Goal: Task Accomplishment & Management: Complete application form

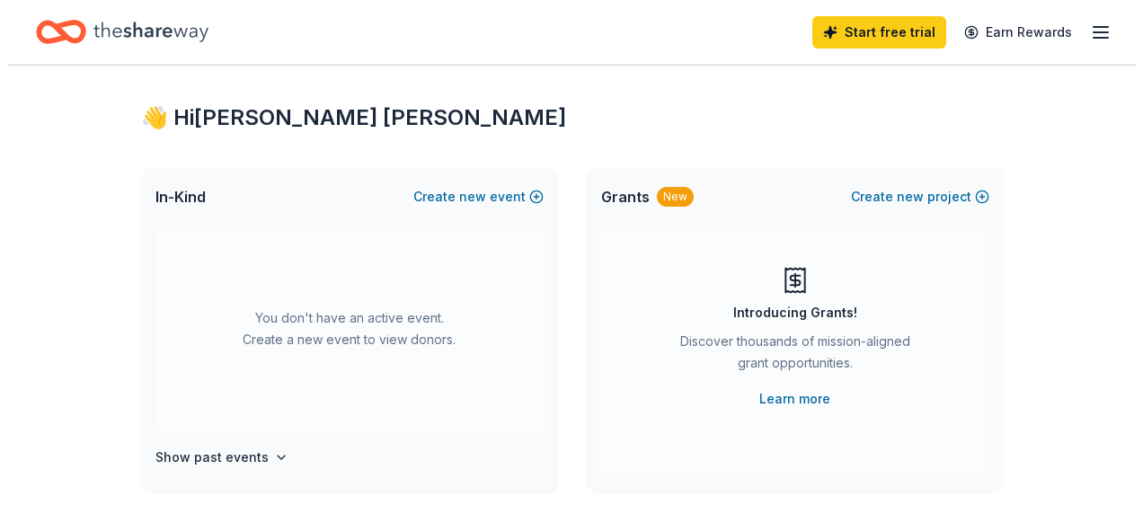
scroll to position [11, 0]
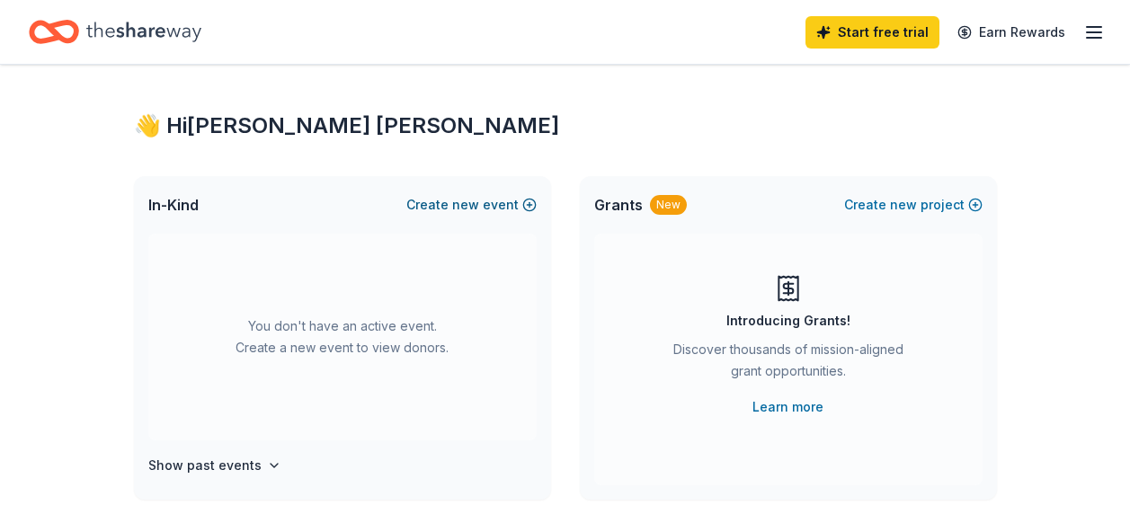
click at [460, 207] on span "new" at bounding box center [465, 205] width 27 height 22
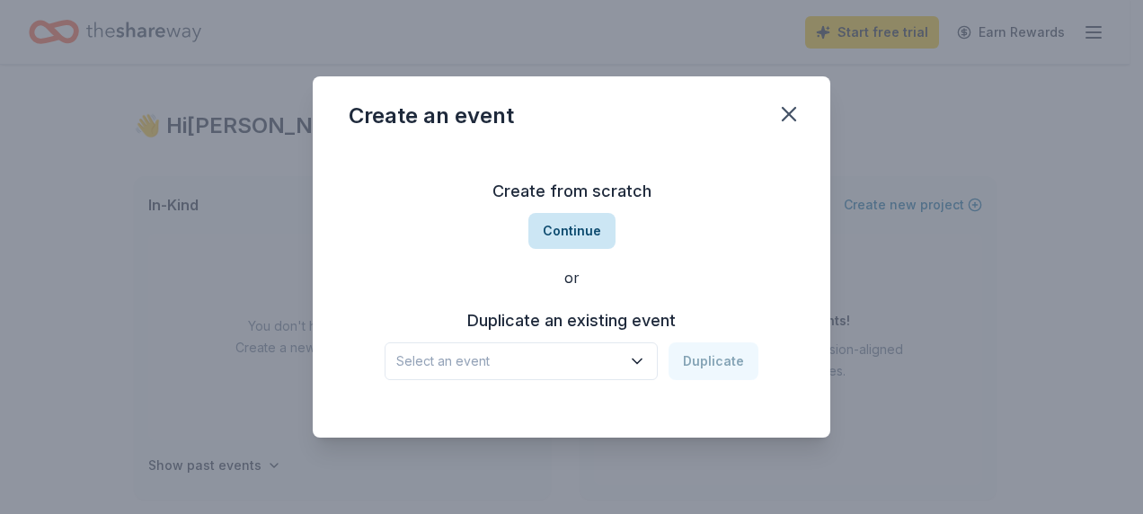
click at [557, 218] on button "Continue" at bounding box center [571, 231] width 87 height 36
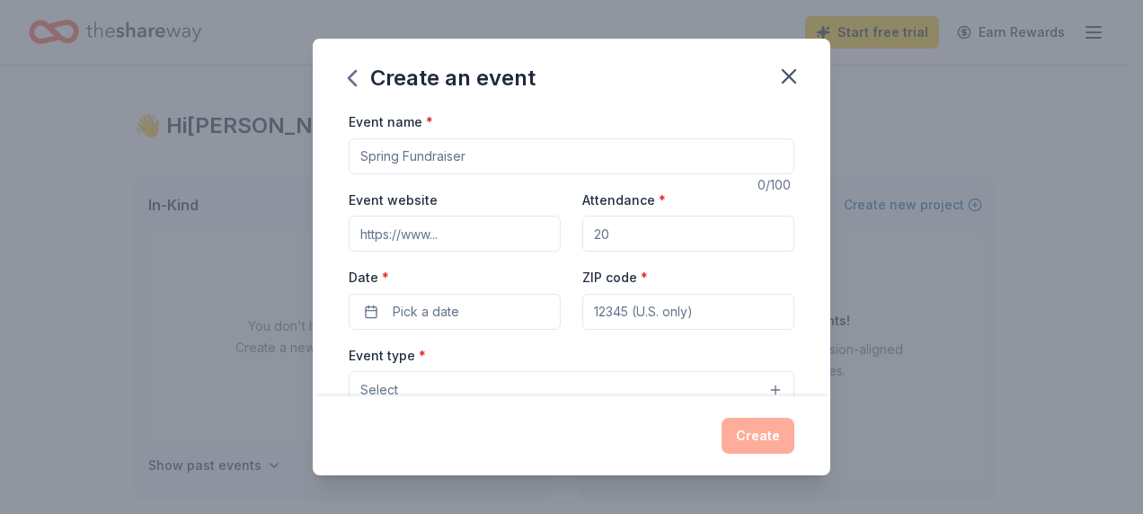
click at [670, 163] on input "Event name *" at bounding box center [572, 156] width 446 height 36
click at [482, 149] on input "Event name *" at bounding box center [572, 156] width 446 height 36
click at [482, 151] on input "Event name *" at bounding box center [572, 156] width 446 height 36
click at [479, 153] on input "Event name *" at bounding box center [572, 156] width 446 height 36
drag, startPoint x: 464, startPoint y: 162, endPoint x: 381, endPoint y: 153, distance: 83.2
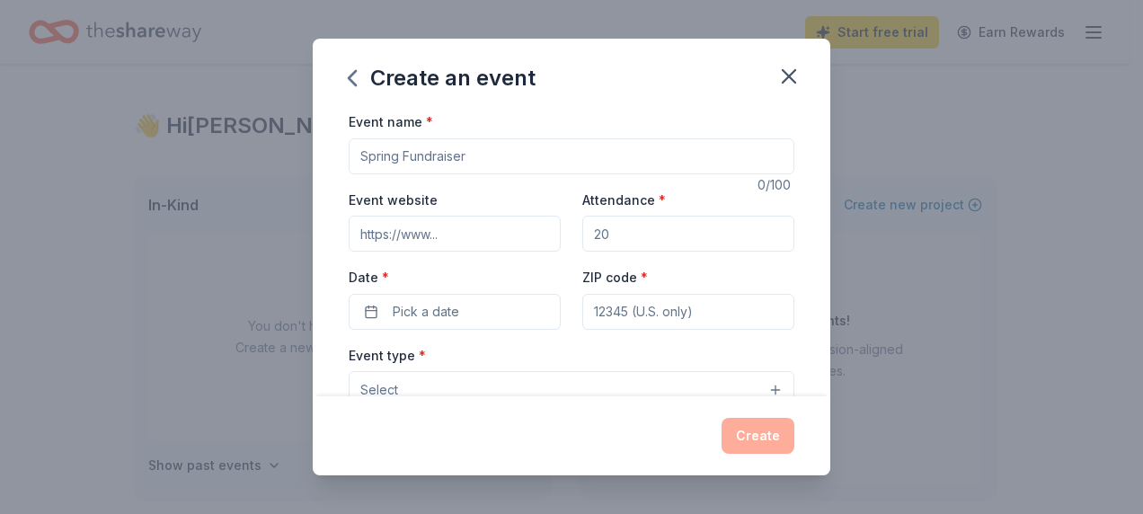
click at [351, 153] on input "Event name *" at bounding box center [572, 156] width 446 height 36
click at [360, 81] on icon "button" at bounding box center [352, 78] width 29 height 29
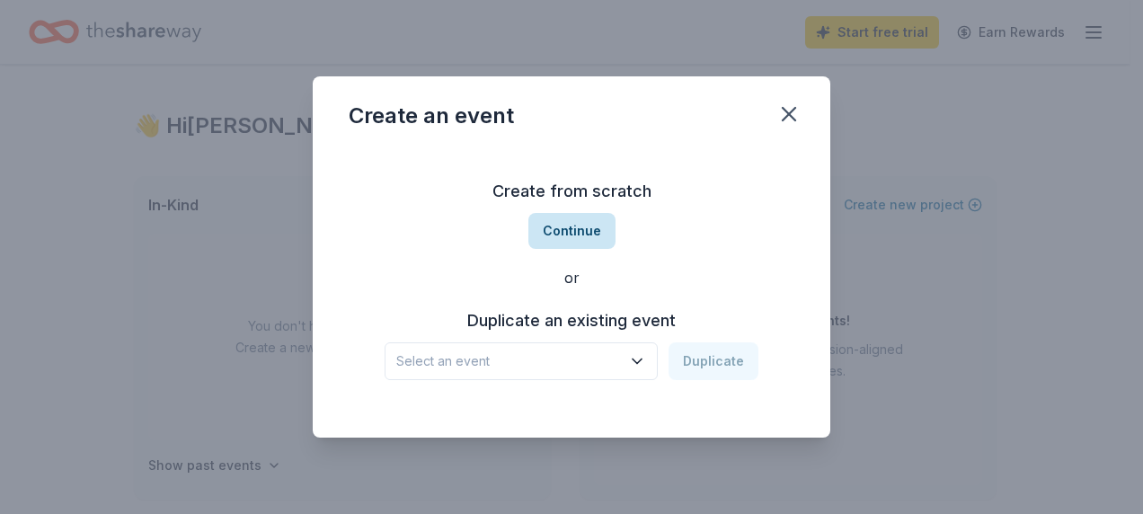
click at [571, 229] on button "Continue" at bounding box center [571, 231] width 87 height 36
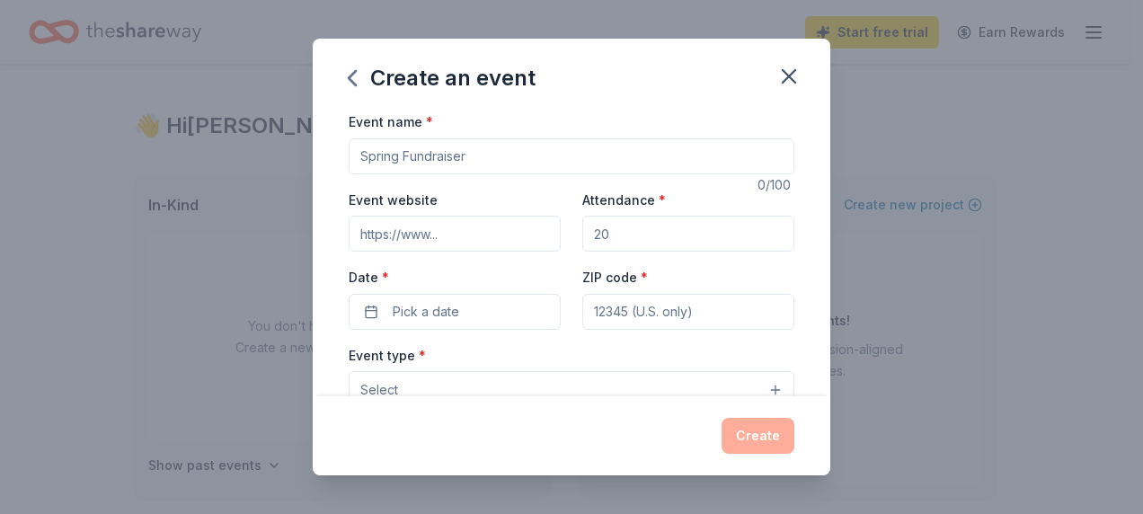
drag, startPoint x: 359, startPoint y: 155, endPoint x: 467, endPoint y: 158, distance: 108.8
click at [467, 158] on input "Event name *" at bounding box center [572, 156] width 446 height 36
type input "f"
type input "Family Fall Festival"
click at [460, 238] on input "Event website" at bounding box center [455, 234] width 212 height 36
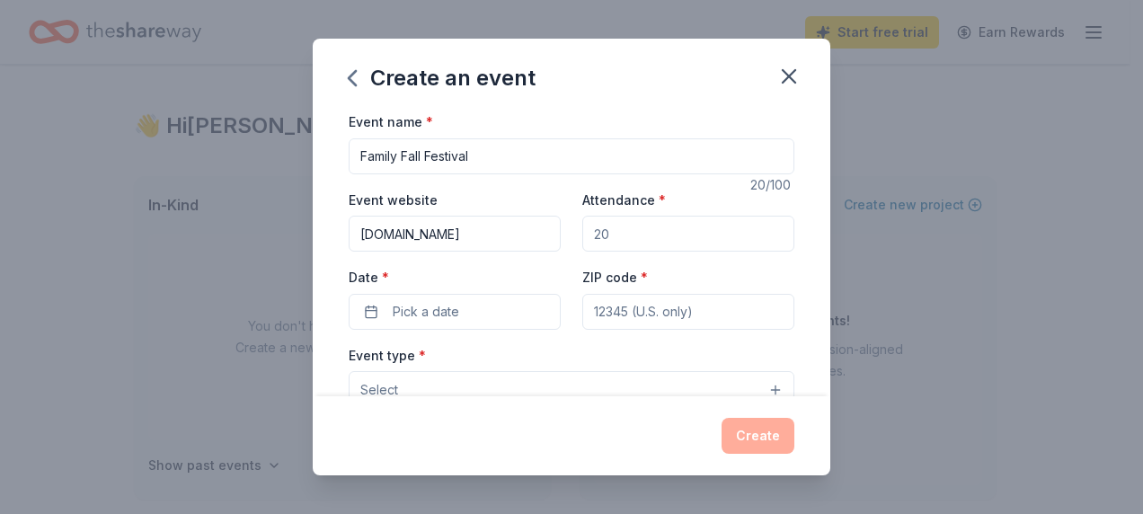
type input "[DOMAIN_NAME]"
click at [583, 235] on input "Attendance *" at bounding box center [688, 234] width 212 height 36
type input "125"
click at [523, 312] on button "Pick a date" at bounding box center [455, 312] width 212 height 36
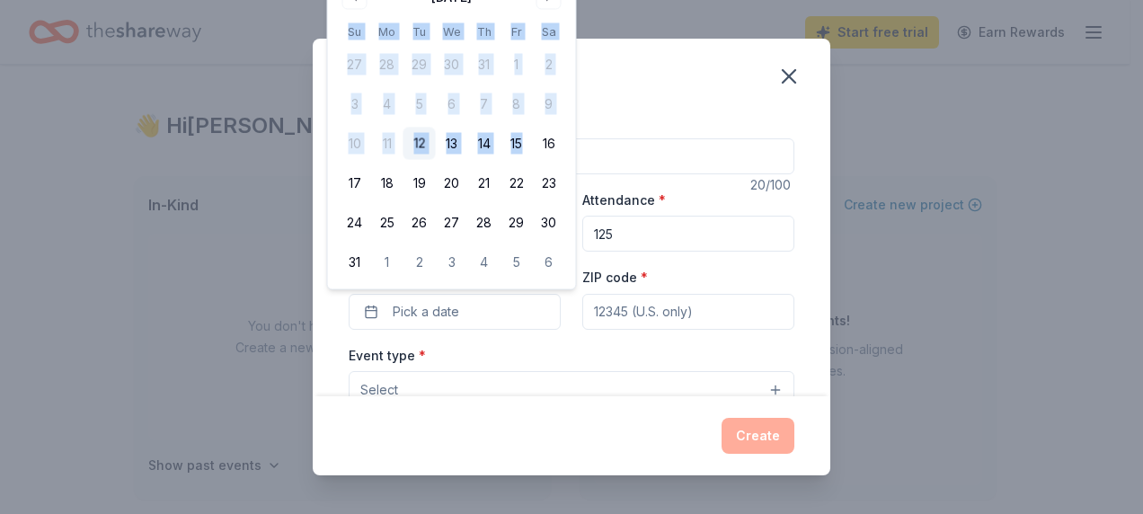
drag, startPoint x: 540, startPoint y: 12, endPoint x: 571, endPoint y: 132, distance: 124.2
click at [541, 147] on div "[DATE] Su Mo Tu We Th Fr Sa 27 28 29 30 31 1 2 3 4 5 6 7 8 9 10 11 12 13 14 15 …" at bounding box center [452, 131] width 226 height 296
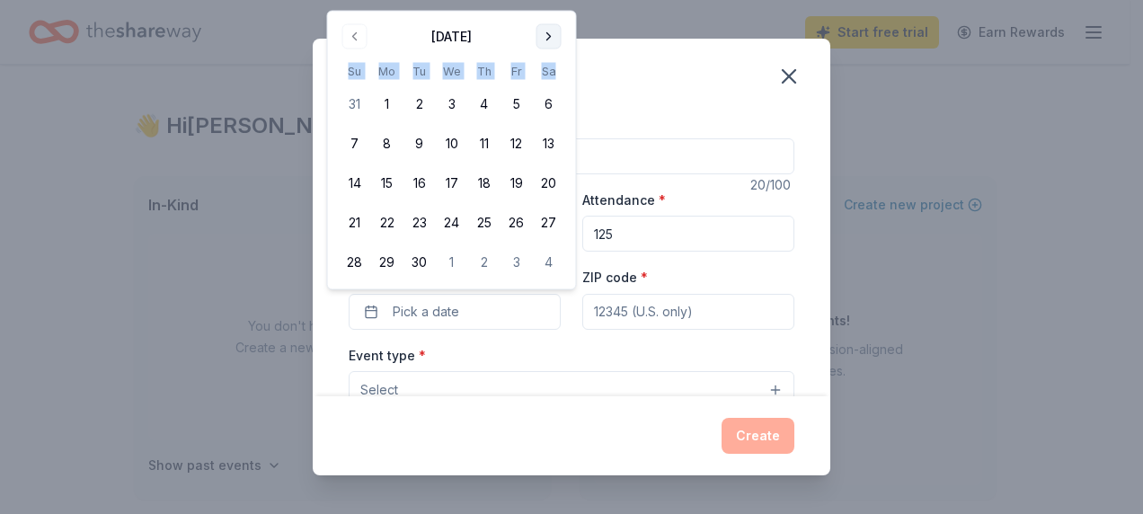
click at [551, 4] on div "Create an event Event name * Family Fall Festival 20 /100 Event website [DOMAIN…" at bounding box center [571, 257] width 1143 height 514
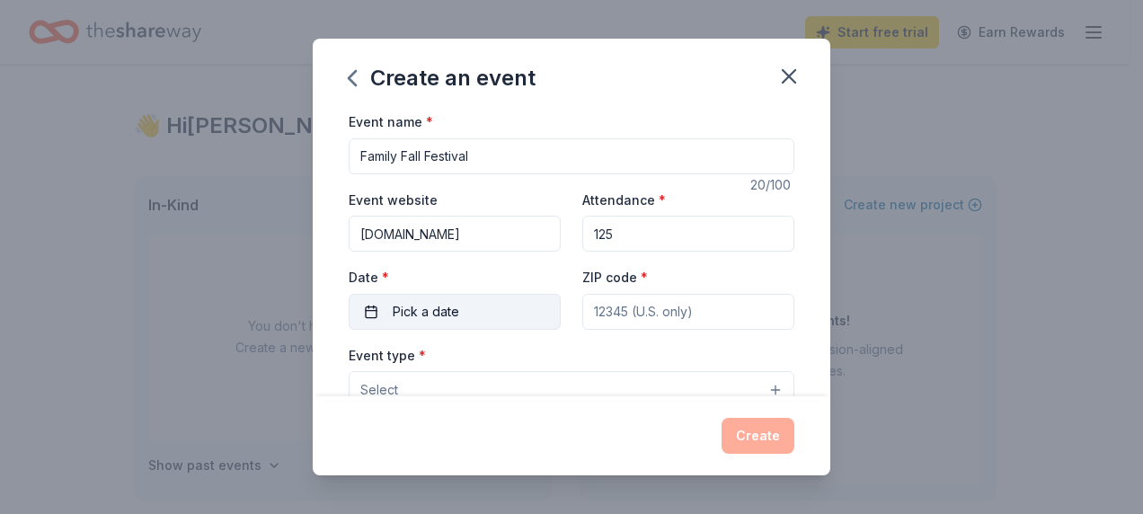
click at [415, 309] on span "Pick a date" at bounding box center [426, 312] width 67 height 22
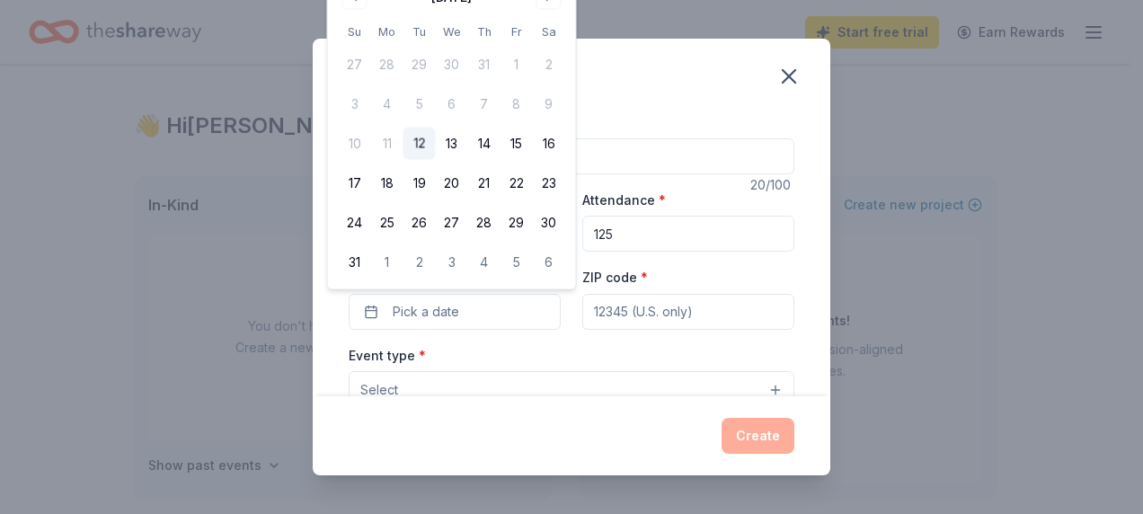
click at [556, 10] on div "[DATE] Su Mo Tu We Th Fr Sa 27 28 29 30 31 1 2 3 4 5 6 7 8 9 10 11 12 13 14 15 …" at bounding box center [452, 131] width 226 height 296
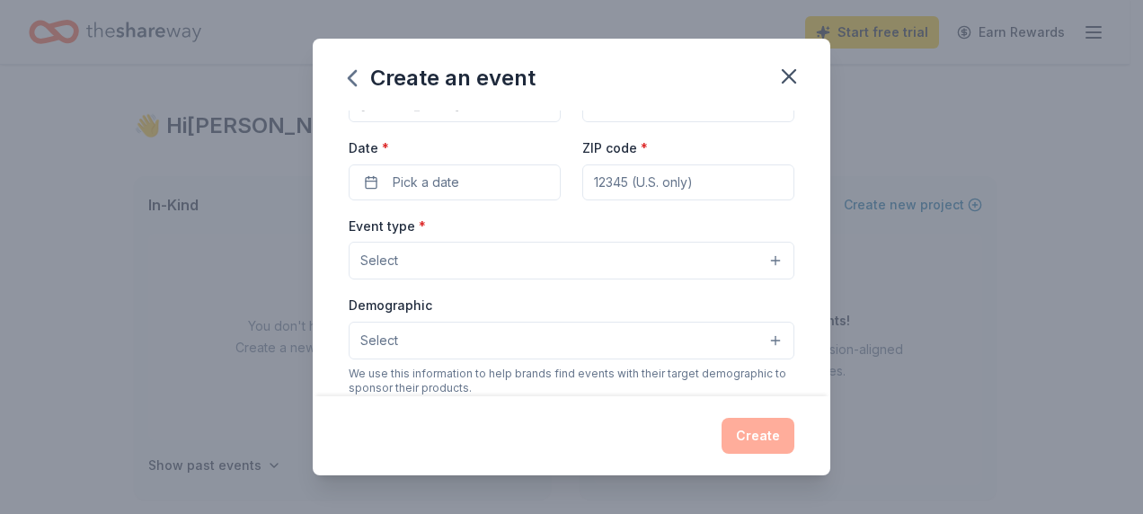
scroll to position [138, 0]
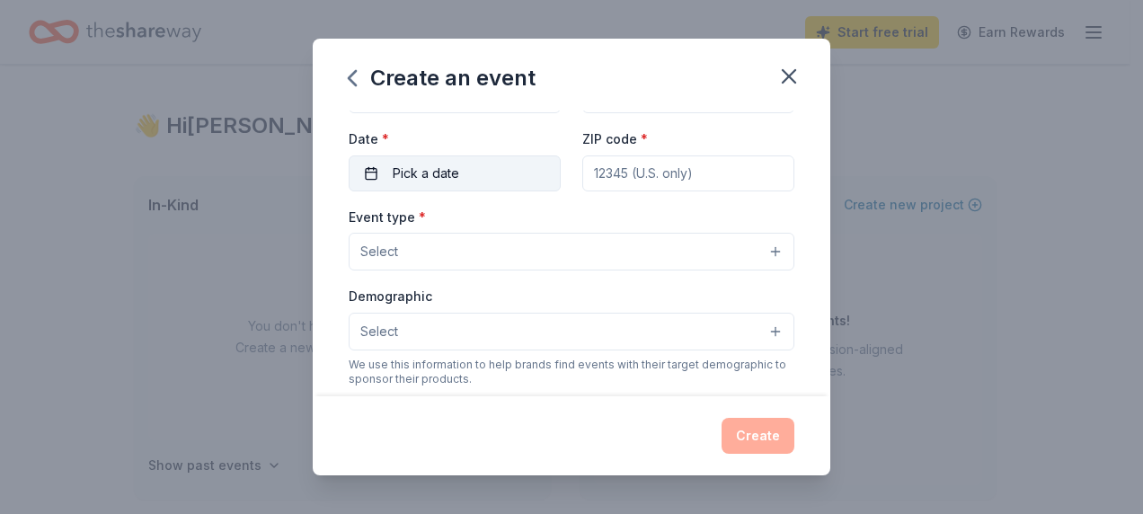
click at [519, 183] on button "Pick a date" at bounding box center [455, 173] width 212 height 36
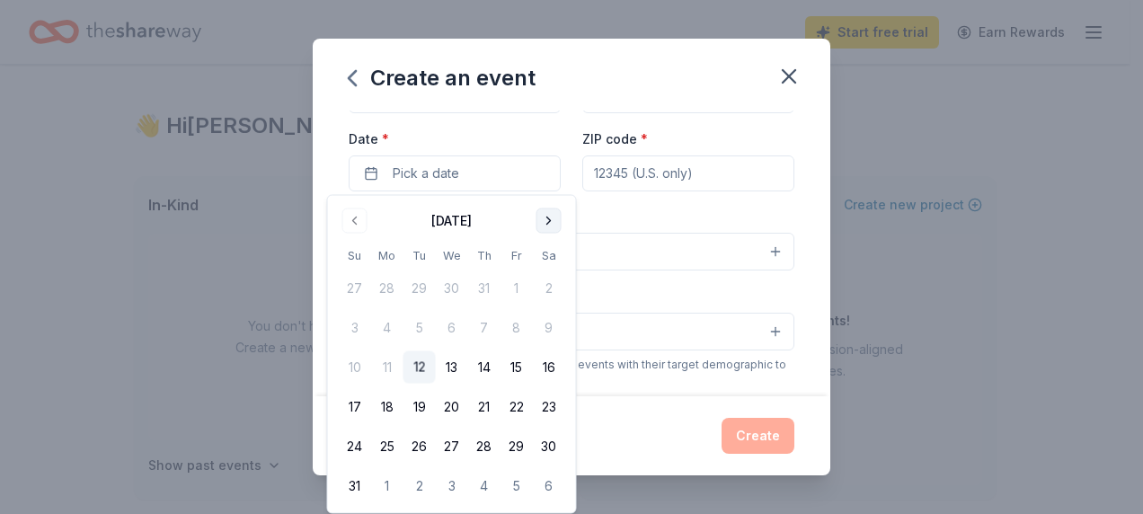
click at [544, 217] on button "Go to next month" at bounding box center [549, 220] width 25 height 25
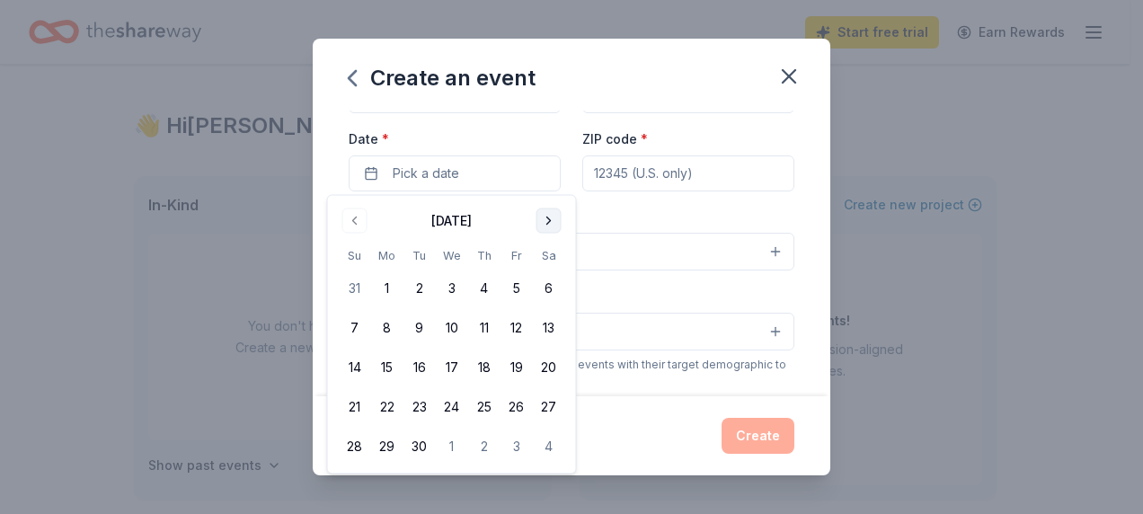
click at [544, 217] on button "Go to next month" at bounding box center [549, 220] width 25 height 25
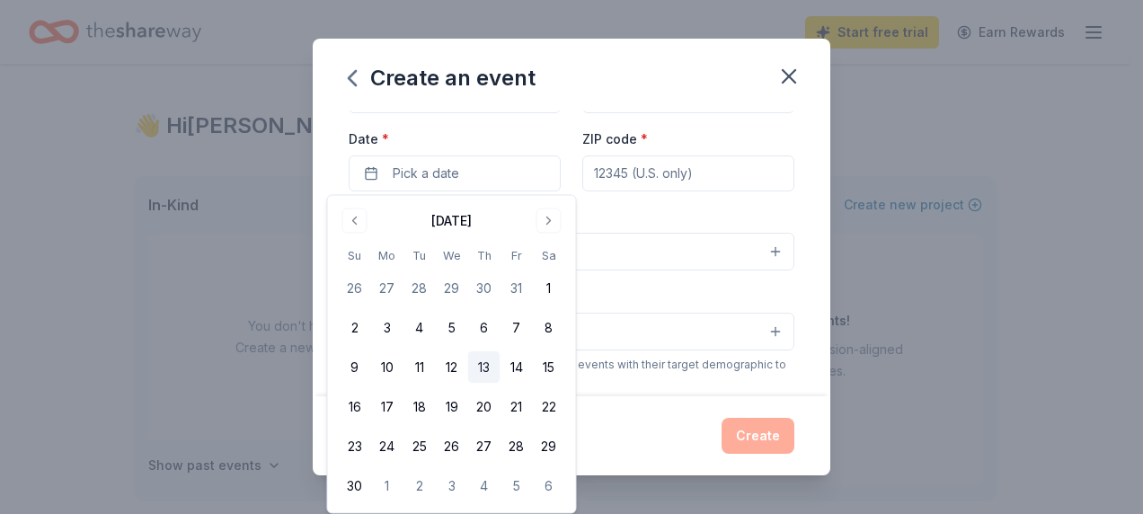
click at [491, 367] on button "13" at bounding box center [484, 367] width 32 height 32
click at [807, 295] on div "Event name * Family Fall Festival 20 /100 Event website [DOMAIN_NAME] Attendanc…" at bounding box center [572, 254] width 518 height 286
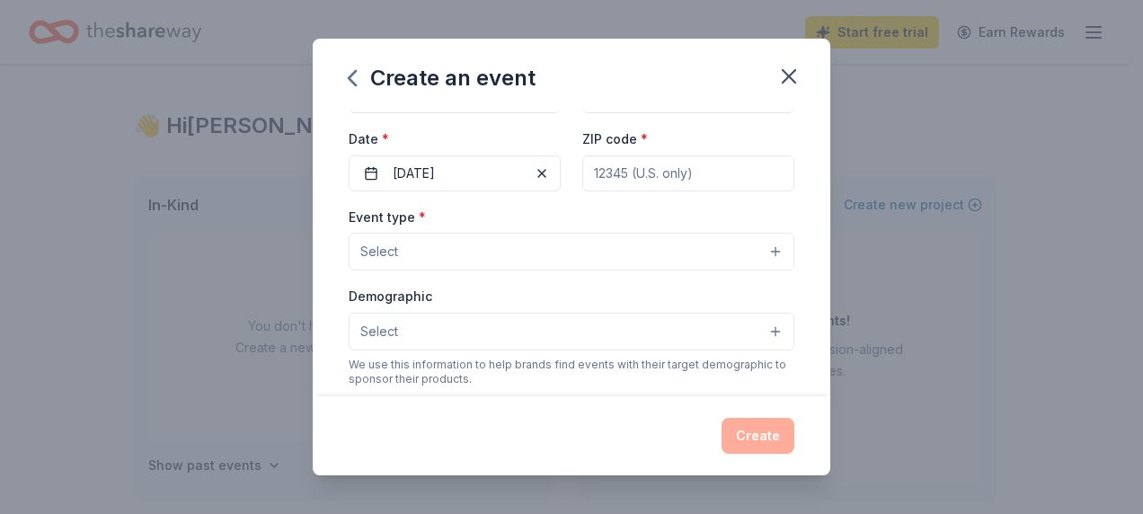
click at [764, 244] on button "Select" at bounding box center [572, 252] width 446 height 38
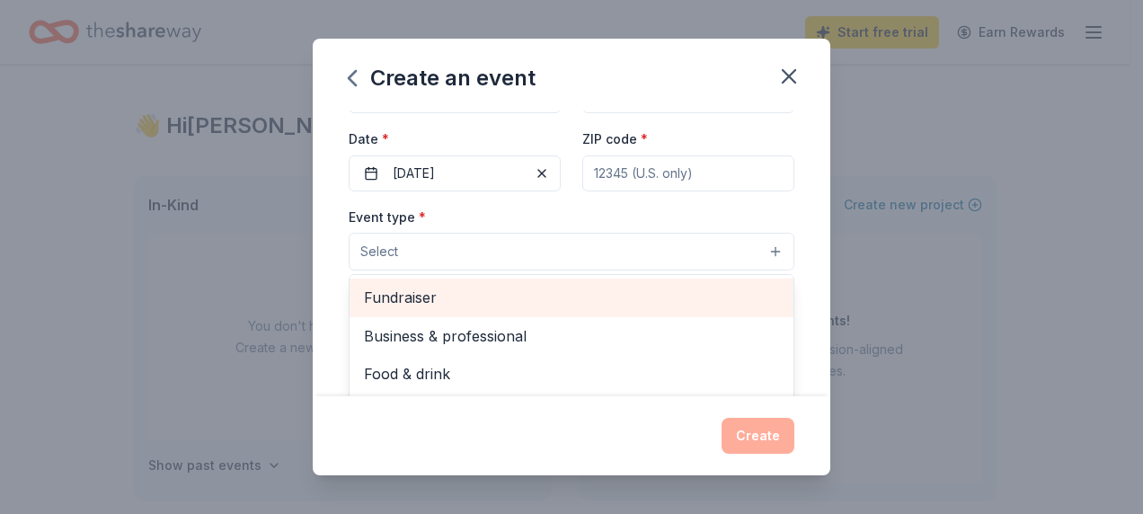
click at [634, 296] on span "Fundraiser" at bounding box center [571, 297] width 415 height 23
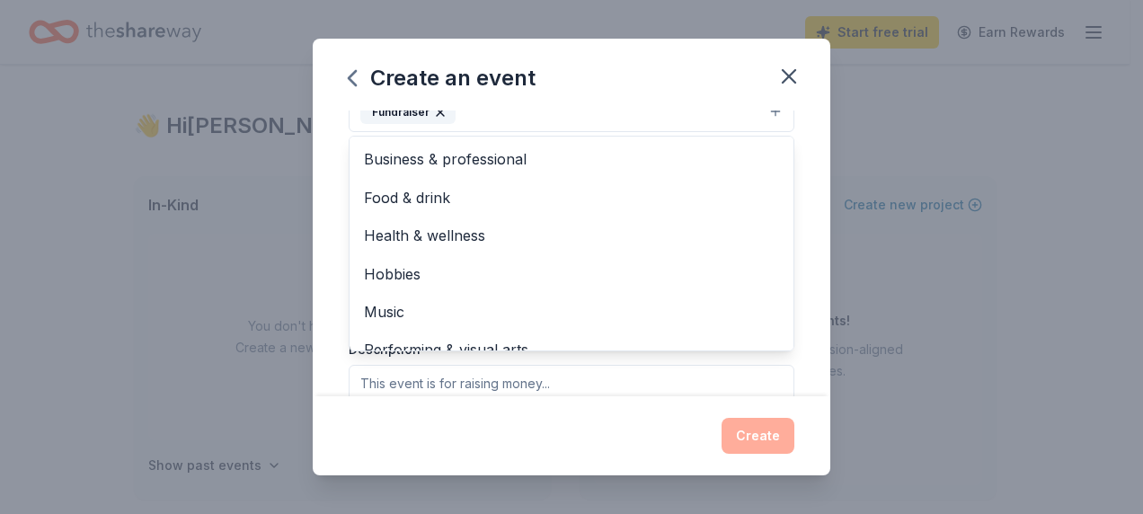
scroll to position [271, 0]
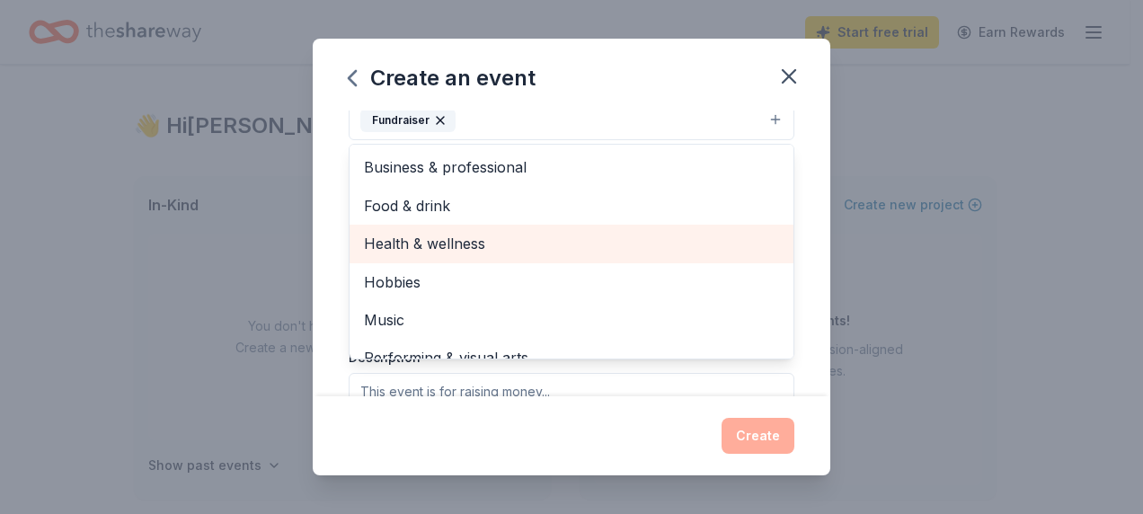
click at [447, 245] on span "Health & wellness" at bounding box center [571, 243] width 415 height 23
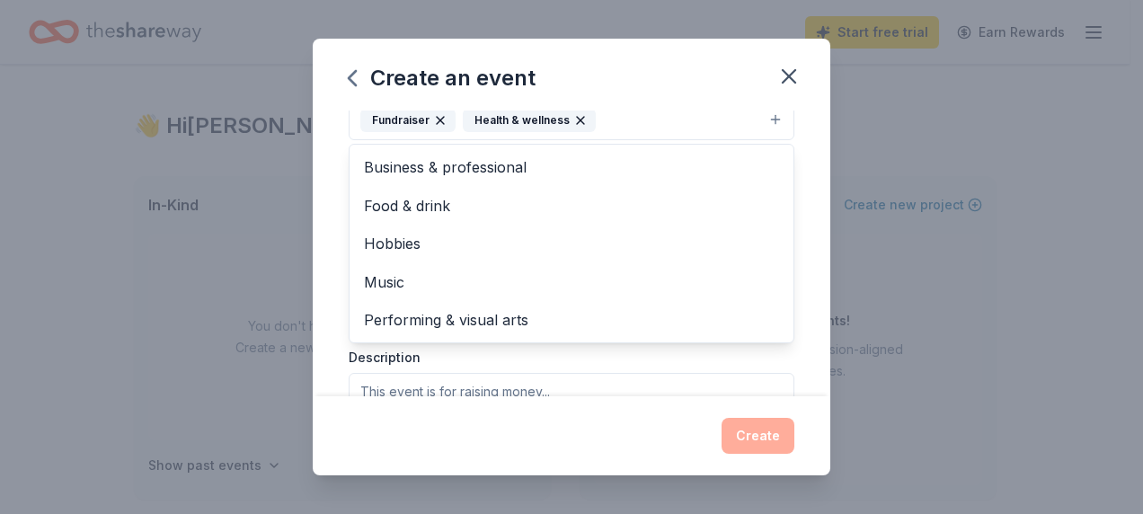
click at [443, 117] on icon "button" at bounding box center [440, 120] width 14 height 14
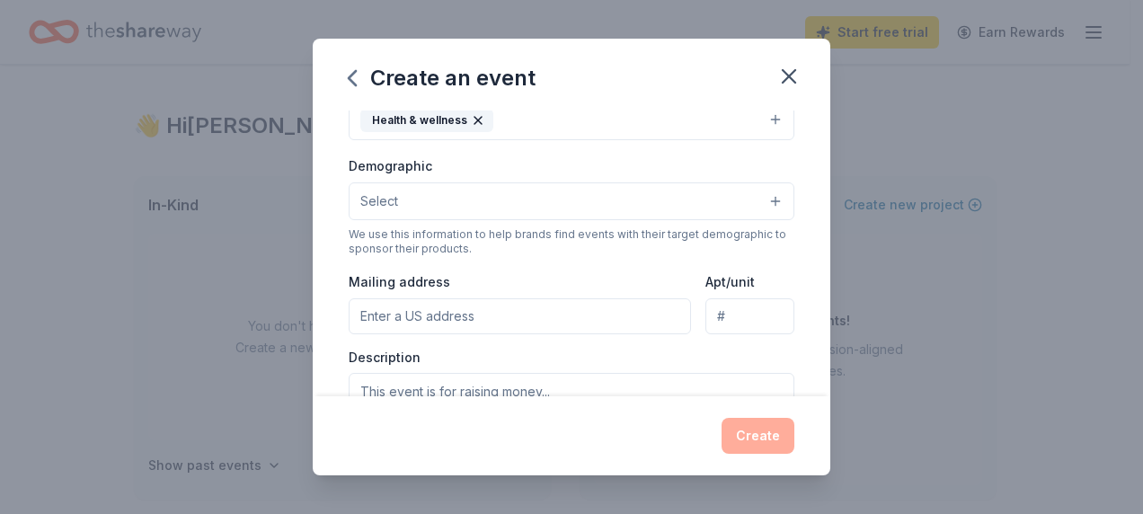
click at [773, 202] on button "Select" at bounding box center [572, 201] width 446 height 38
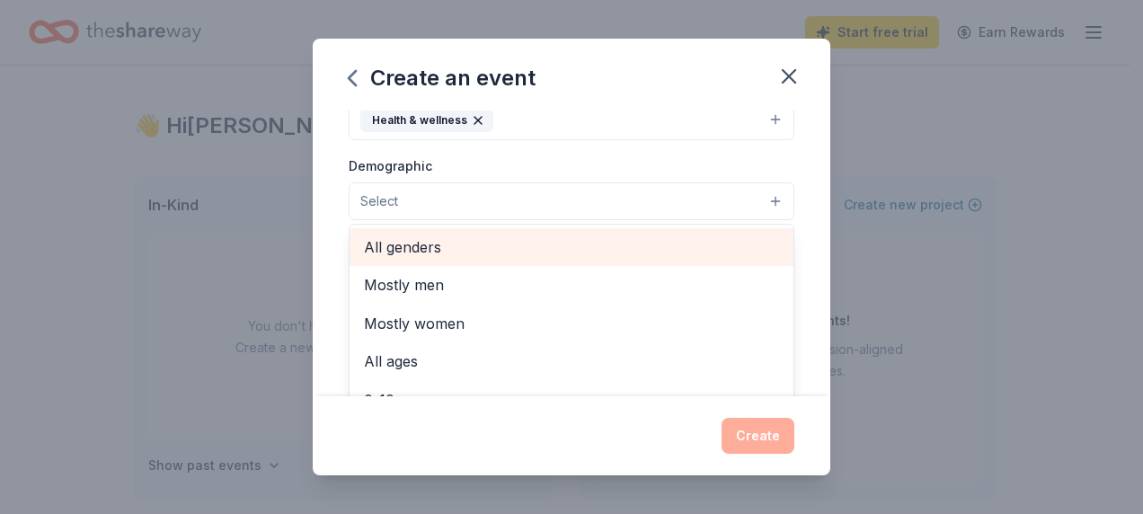
click at [692, 249] on span "All genders" at bounding box center [571, 246] width 415 height 23
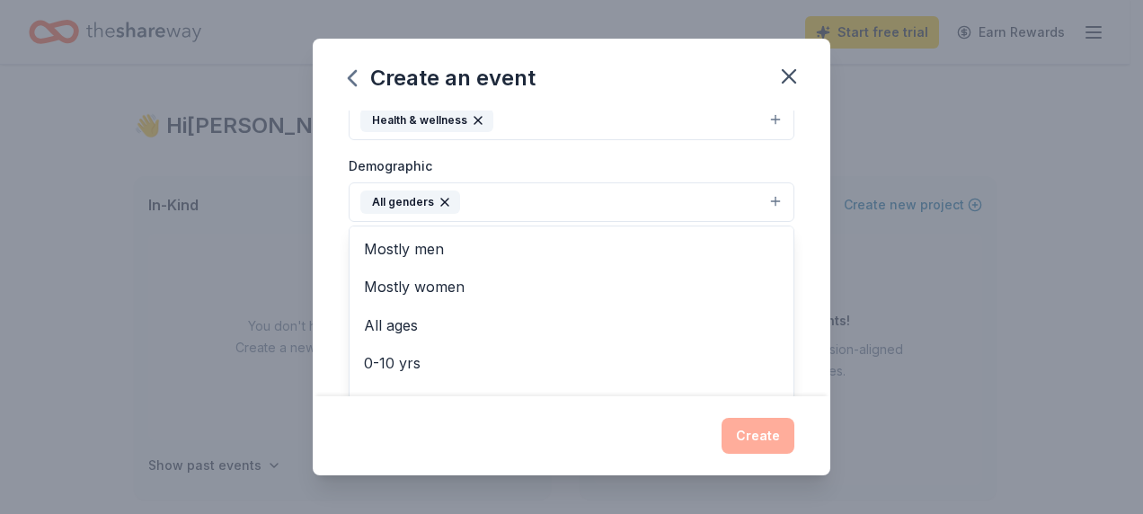
scroll to position [0, 0]
click at [768, 433] on div "Create an event Event name * Family Fall Festival 20 /100 Event website [DOMAIN…" at bounding box center [572, 257] width 518 height 437
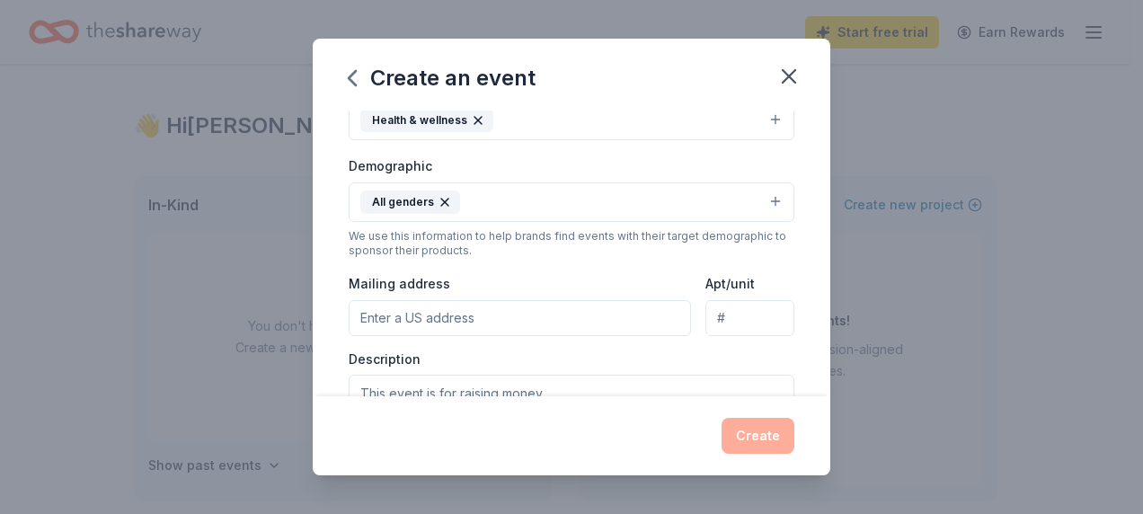
click at [625, 301] on input "Mailing address" at bounding box center [520, 318] width 342 height 36
type input "[STREET_ADDRESS]"
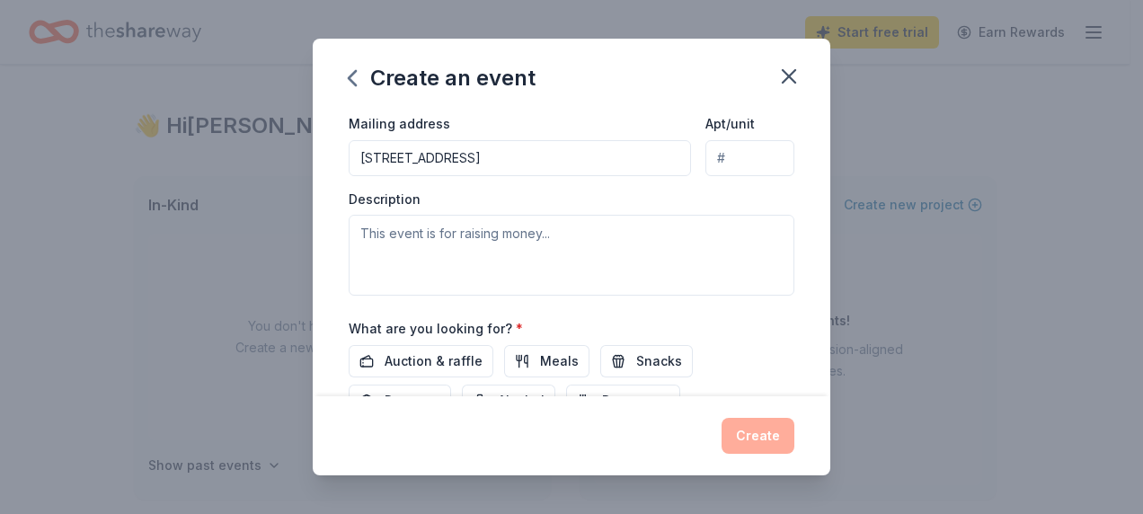
scroll to position [444, 0]
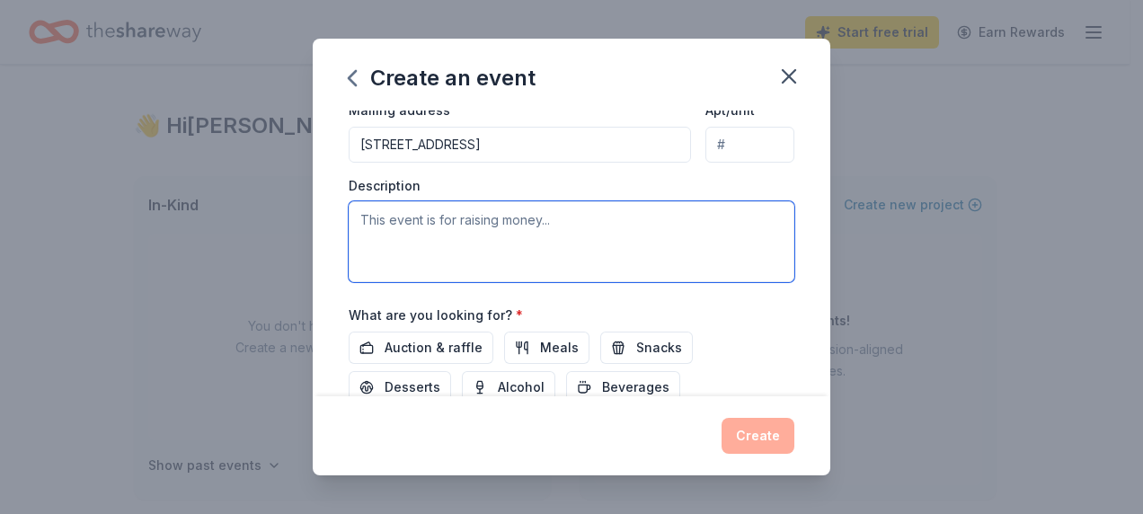
drag, startPoint x: 598, startPoint y: 231, endPoint x: 385, endPoint y: 217, distance: 213.4
click at [385, 217] on textarea at bounding box center [572, 241] width 446 height 81
click at [439, 218] on textarea at bounding box center [572, 241] width 446 height 81
drag, startPoint x: 364, startPoint y: 217, endPoint x: 604, endPoint y: 219, distance: 240.0
click at [604, 219] on textarea at bounding box center [572, 241] width 446 height 81
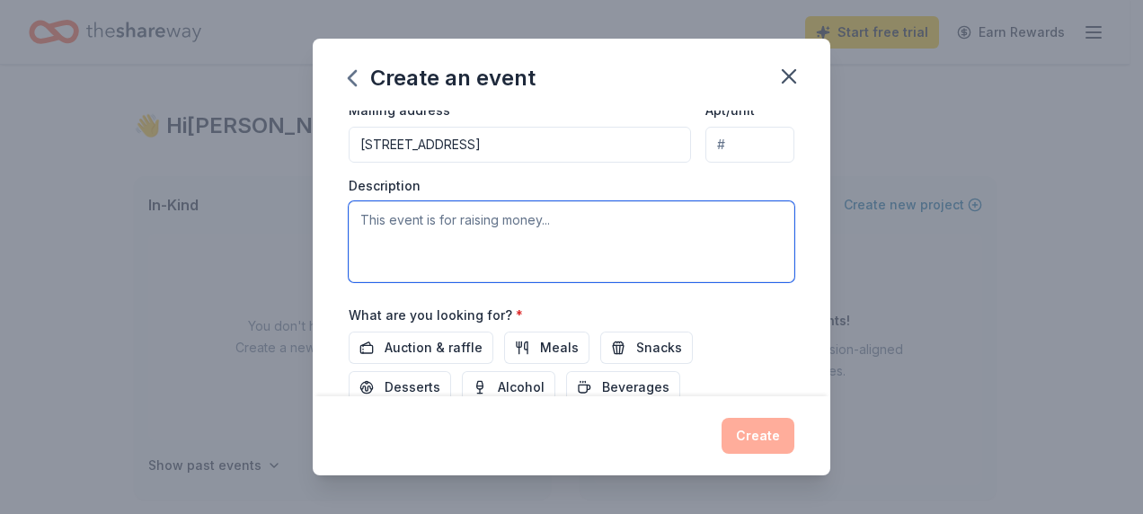
drag, startPoint x: 572, startPoint y: 231, endPoint x: 364, endPoint y: 216, distance: 208.2
click at [366, 216] on textarea at bounding box center [572, 241] width 446 height 81
drag, startPoint x: 364, startPoint y: 213, endPoint x: 634, endPoint y: 238, distance: 271.7
click at [634, 238] on textarea at bounding box center [572, 241] width 446 height 81
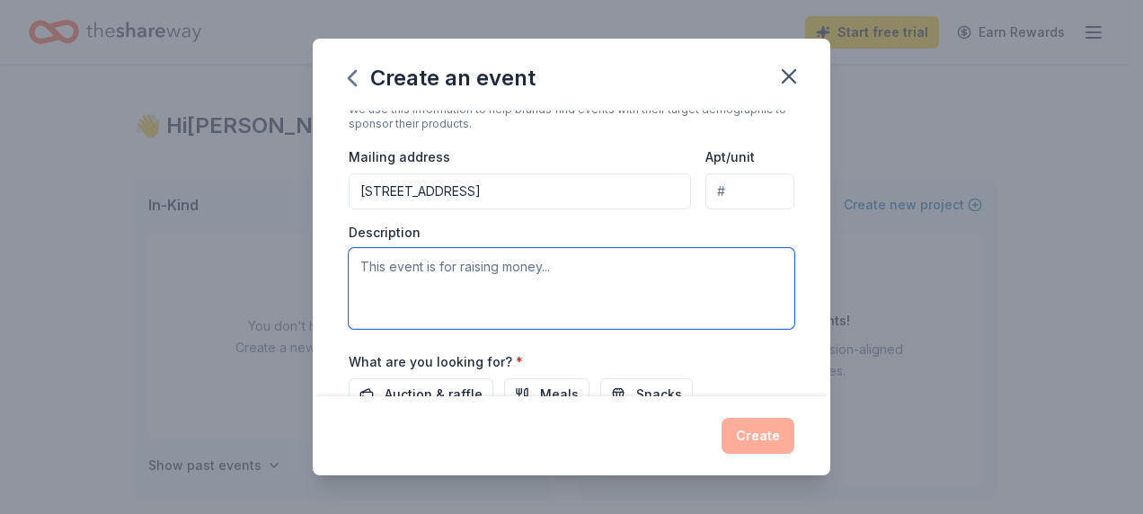
scroll to position [577, 0]
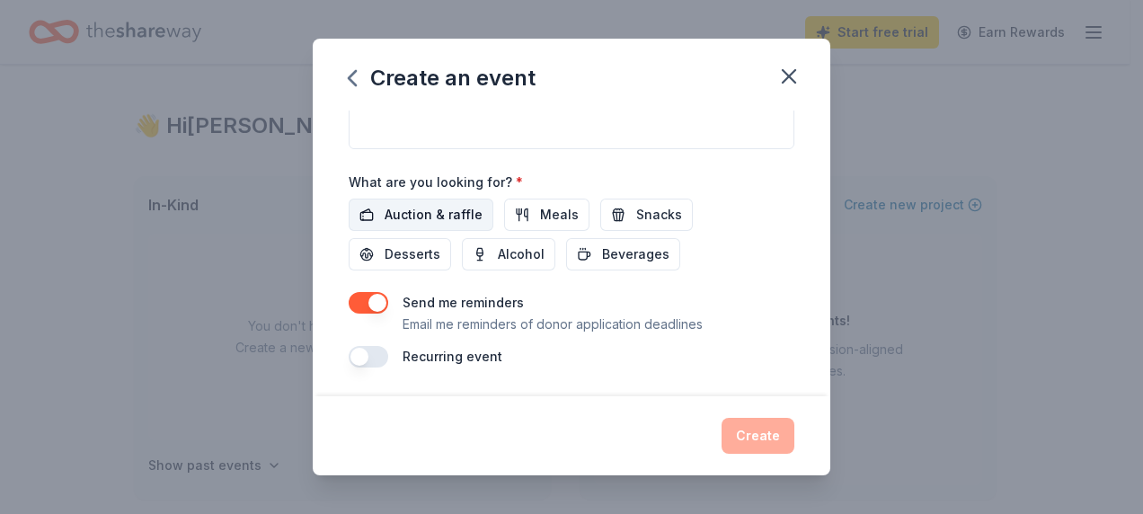
click at [428, 222] on span "Auction & raffle" at bounding box center [434, 215] width 98 height 22
click at [648, 208] on span "Snacks" at bounding box center [659, 215] width 46 height 22
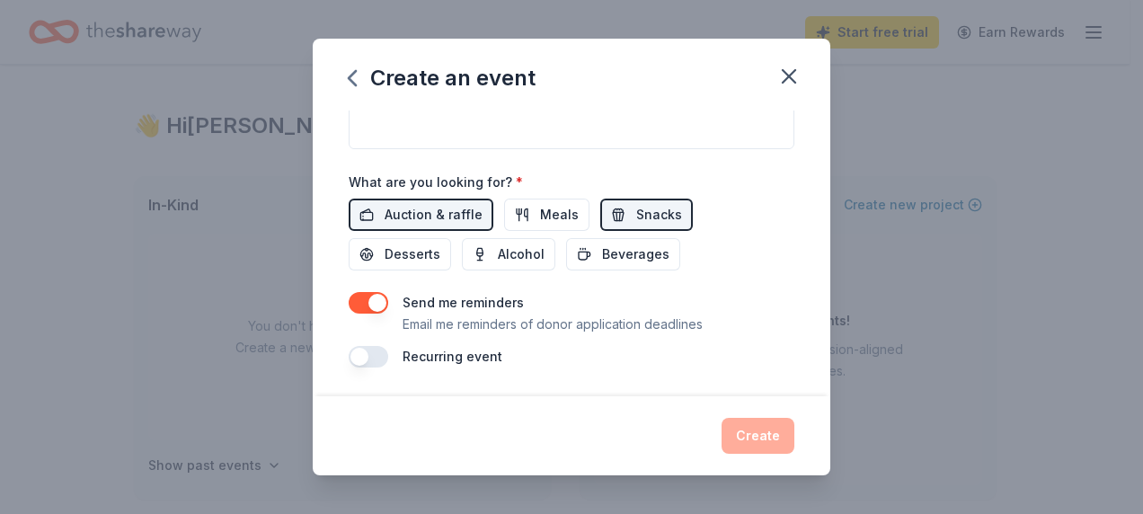
click at [755, 438] on div "Create" at bounding box center [572, 436] width 446 height 36
drag, startPoint x: 366, startPoint y: 358, endPoint x: 452, endPoint y: 358, distance: 86.3
click at [452, 358] on div "Recurring event" at bounding box center [572, 357] width 446 height 22
click at [359, 362] on button "button" at bounding box center [369, 357] width 40 height 22
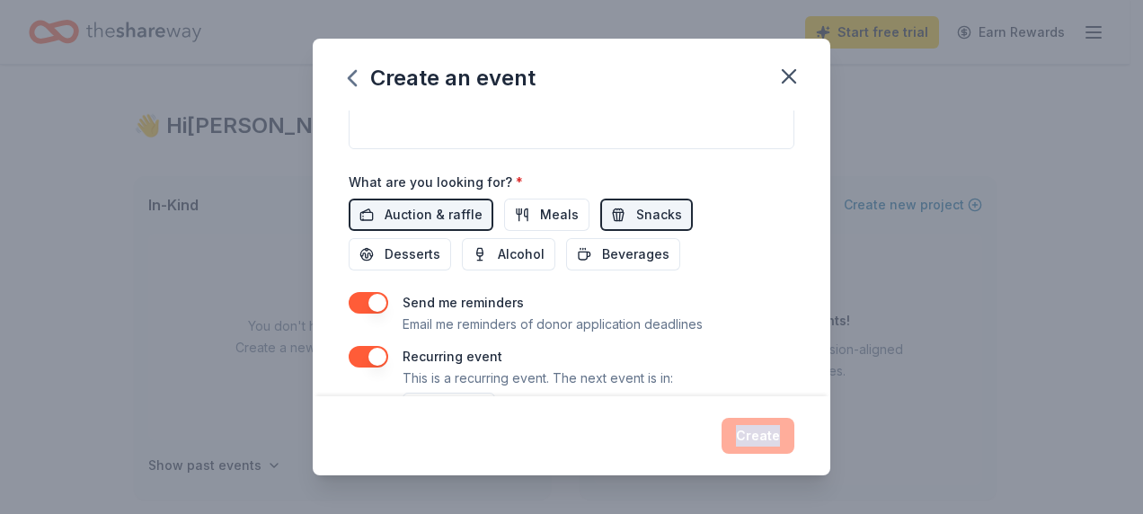
click at [749, 432] on div "Create" at bounding box center [572, 436] width 446 height 36
